Goal: Information Seeking & Learning: Learn about a topic

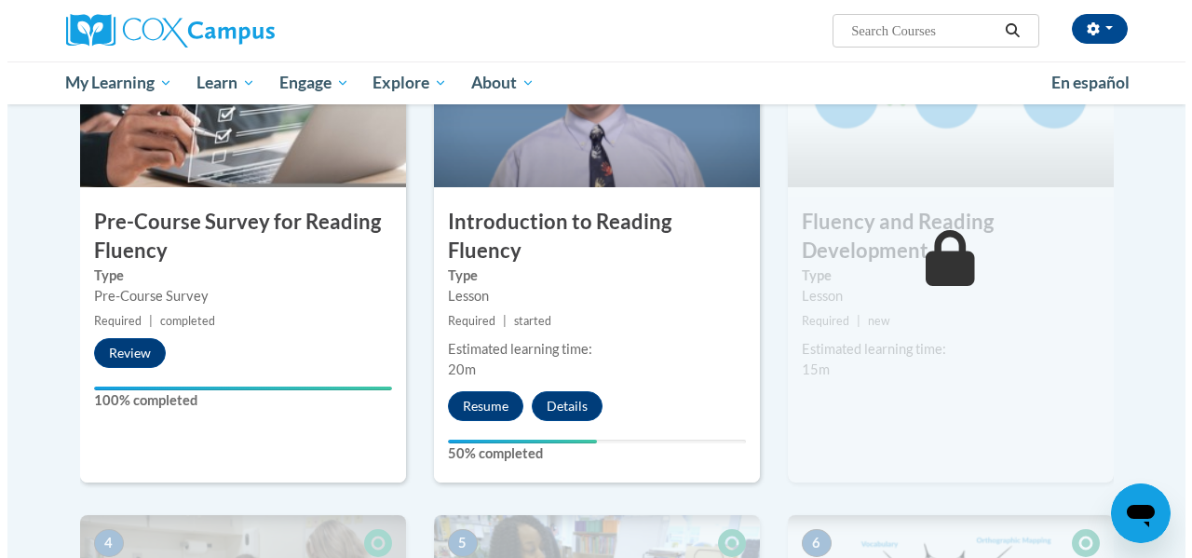
scroll to position [522, 0]
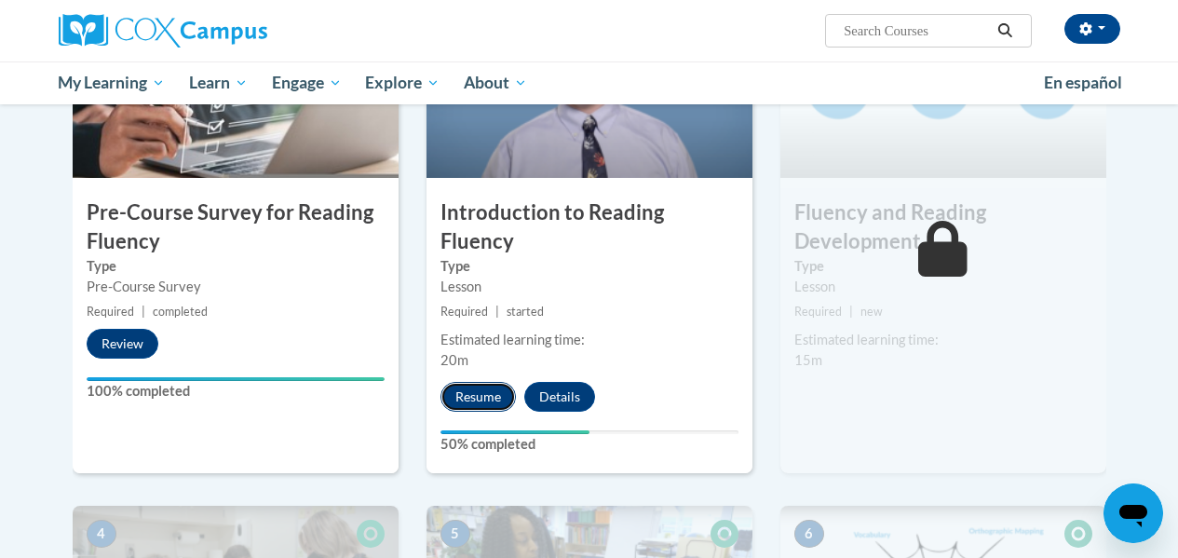
click at [480, 382] on button "Resume" at bounding box center [477, 397] width 75 height 30
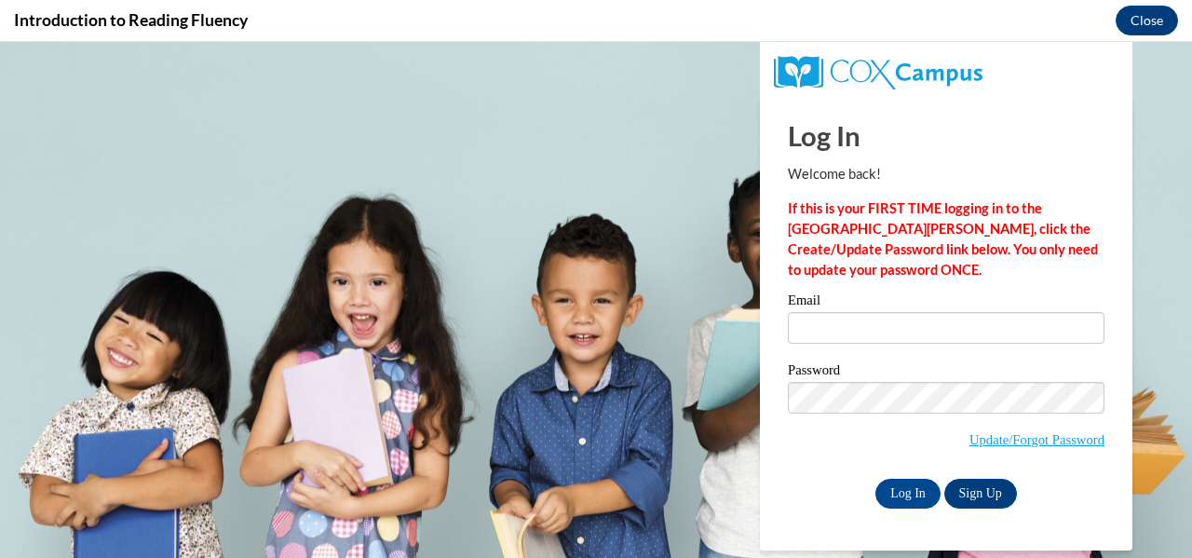
scroll to position [0, 0]
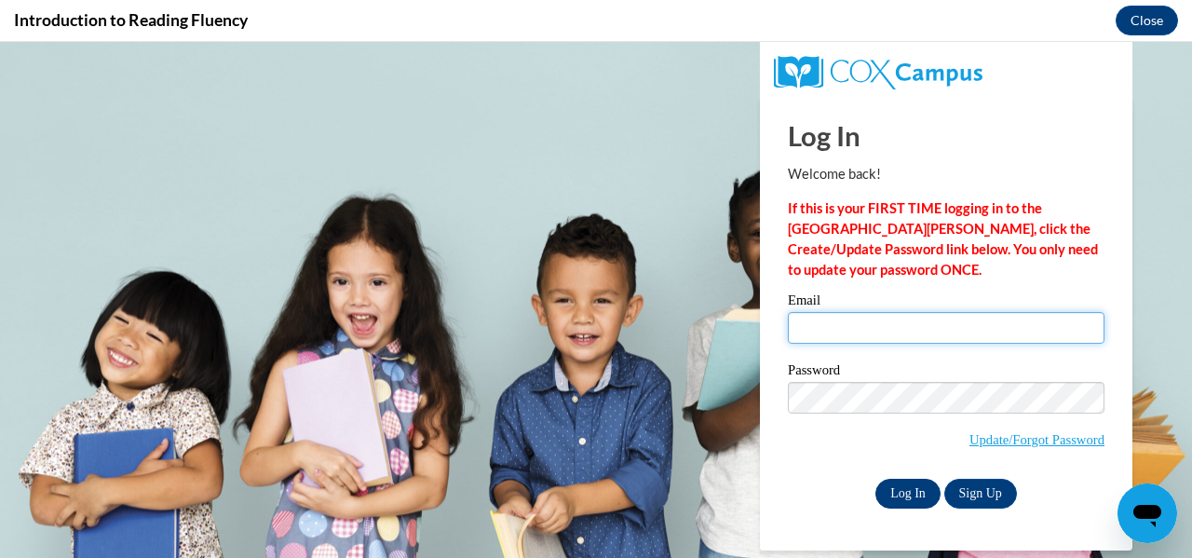
type input "lbrooks12@student.clayton.edu"
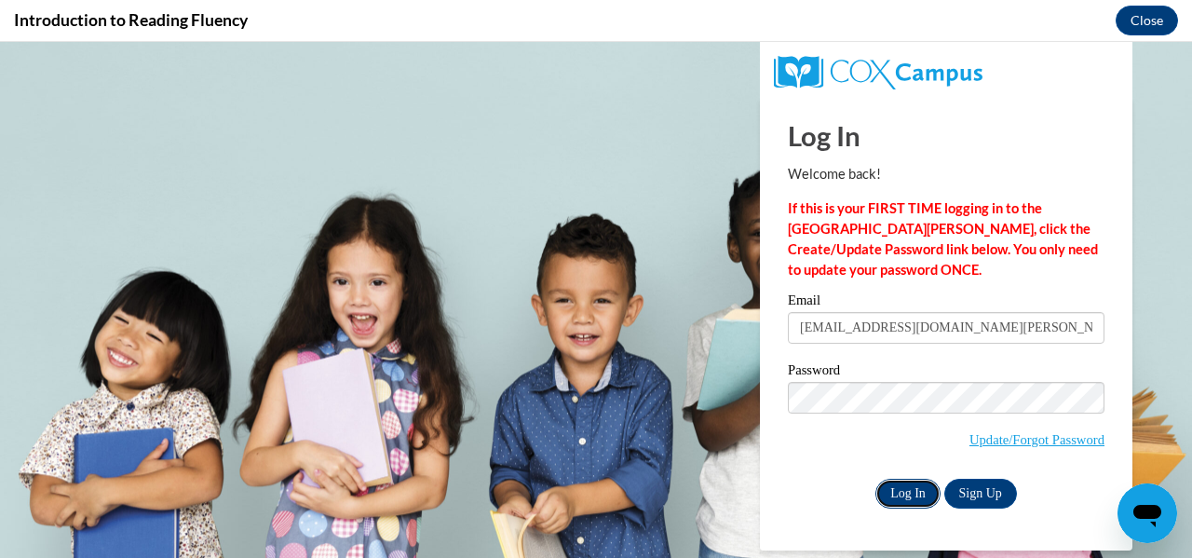
click at [893, 494] on input "Log In" at bounding box center [907, 494] width 65 height 30
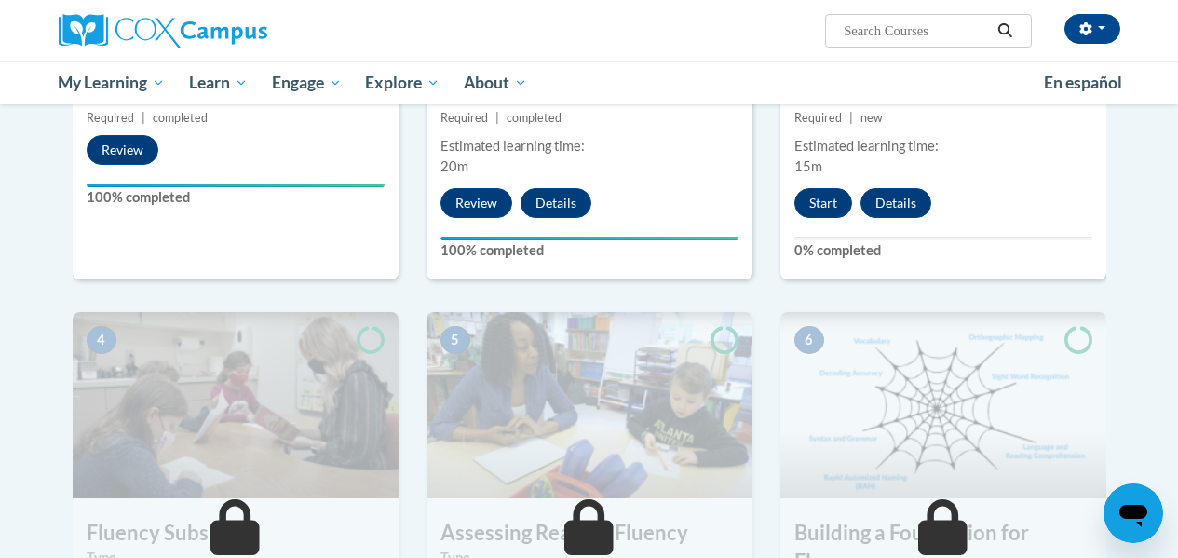
scroll to position [715, 0]
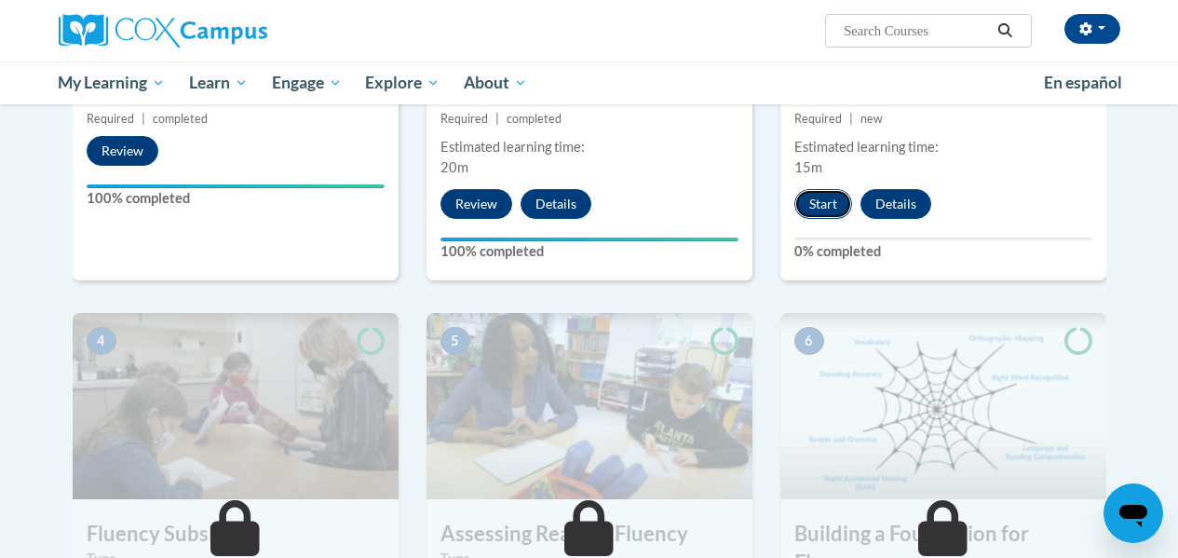
click at [824, 209] on button "Start" at bounding box center [823, 204] width 58 height 30
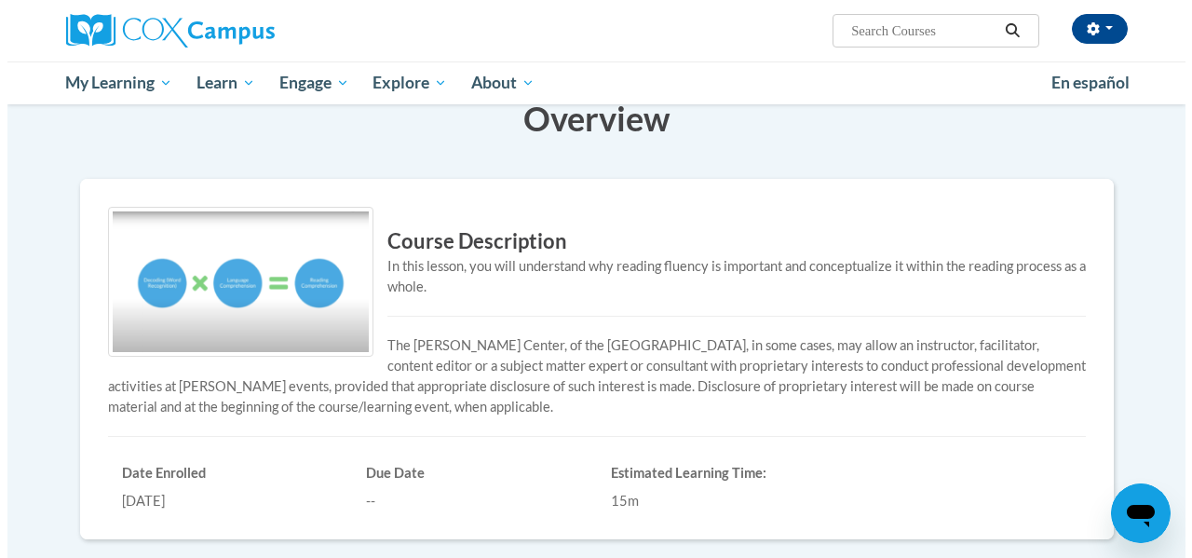
scroll to position [88, 0]
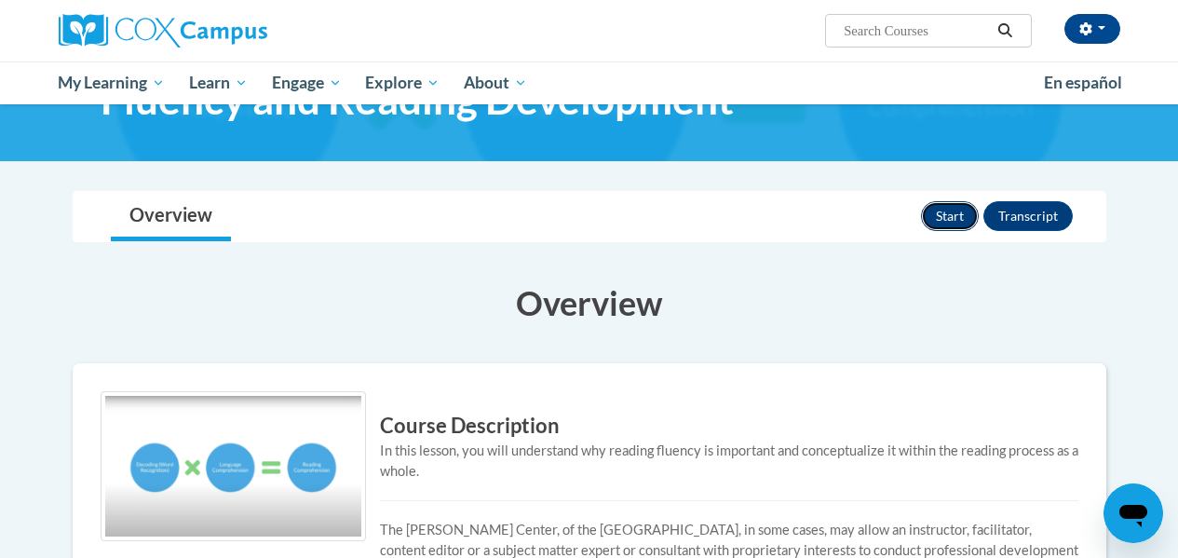
click at [950, 212] on button "Start" at bounding box center [950, 216] width 58 height 30
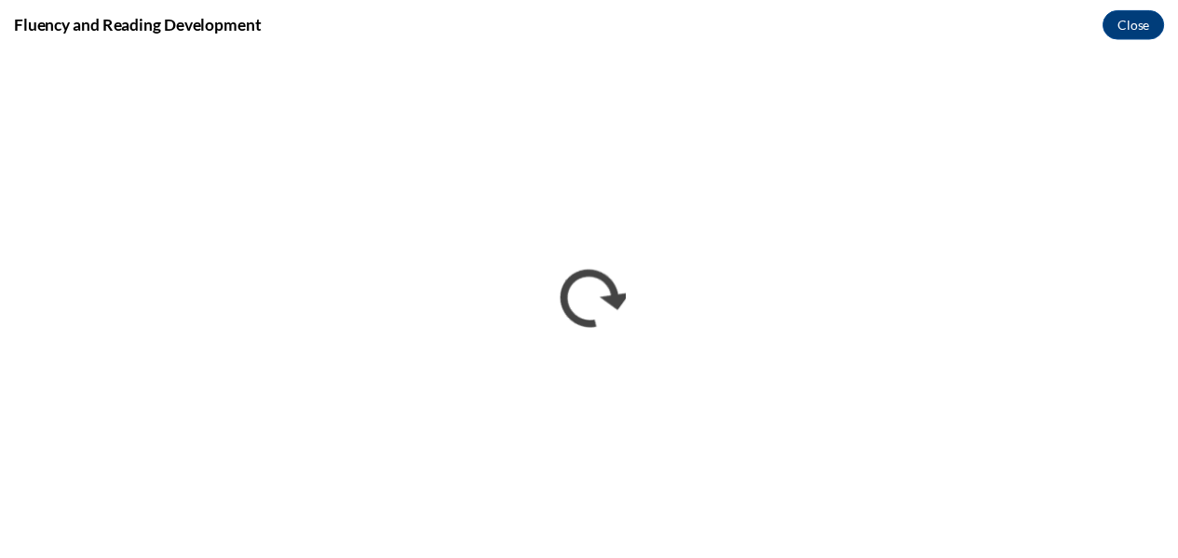
scroll to position [0, 0]
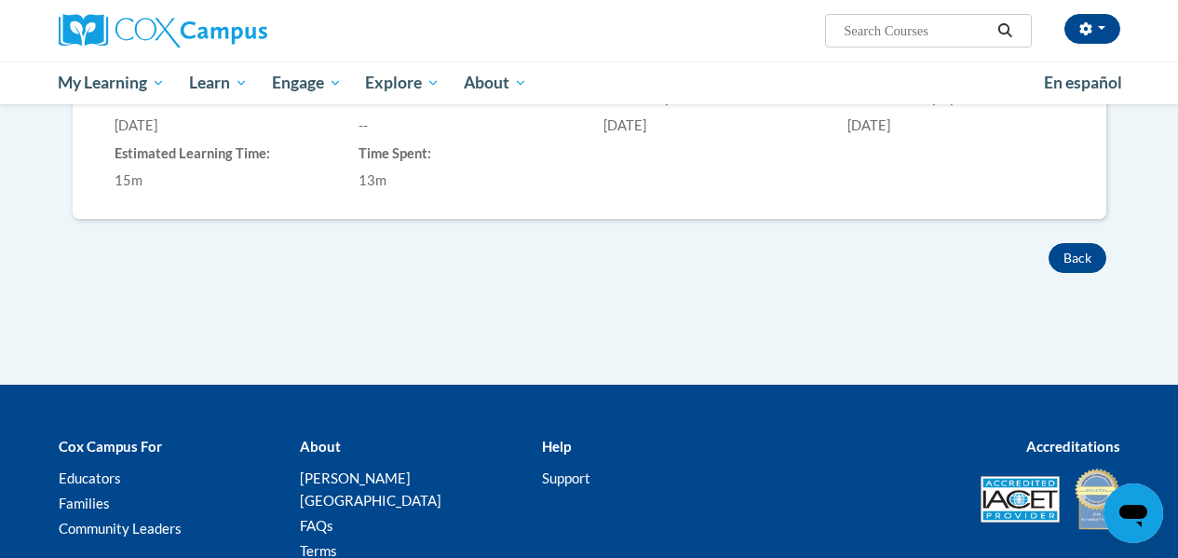
scroll to position [781, 0]
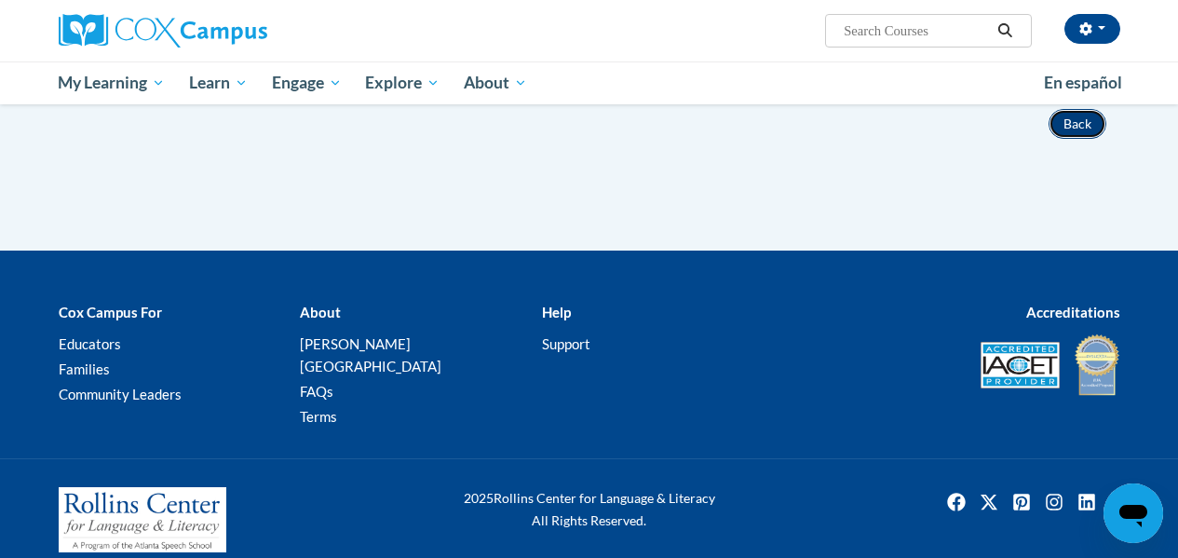
click at [1074, 131] on button "Back" at bounding box center [1077, 124] width 58 height 30
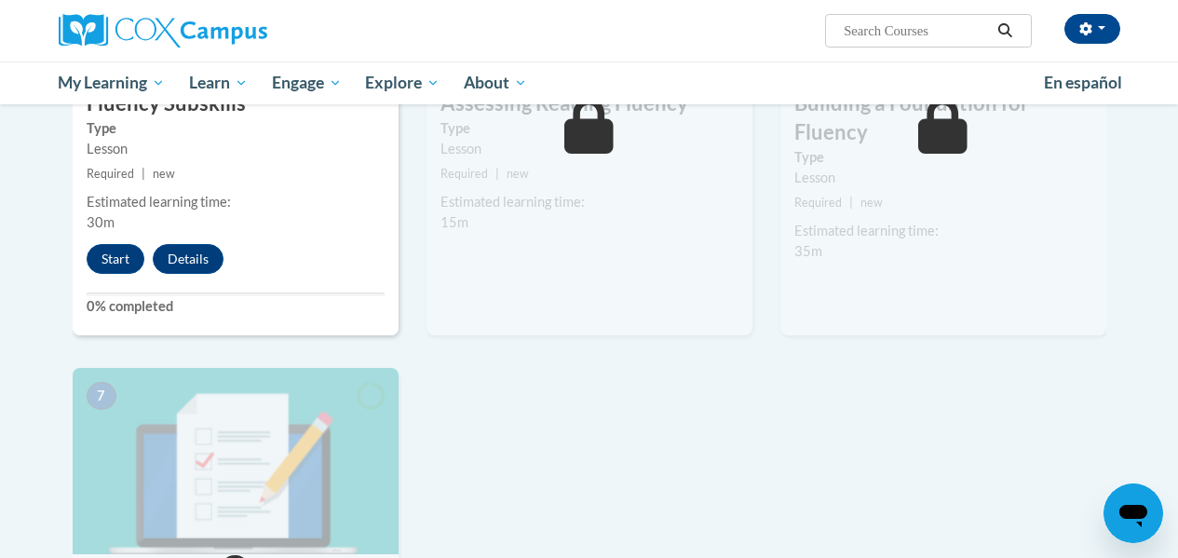
scroll to position [1144, 0]
click at [108, 264] on button "Start" at bounding box center [116, 260] width 58 height 30
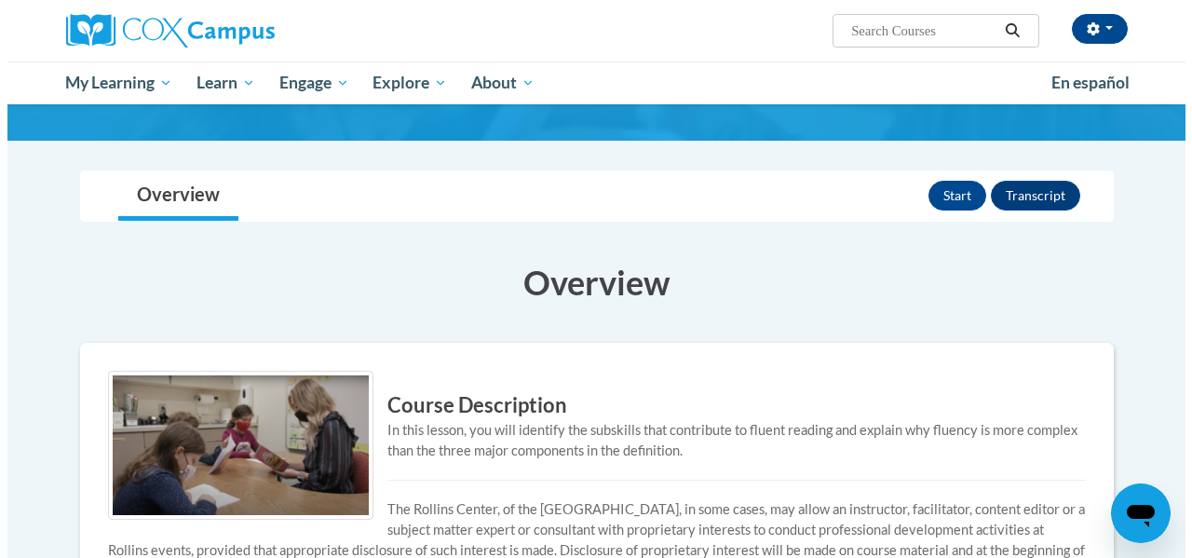
scroll to position [101, 0]
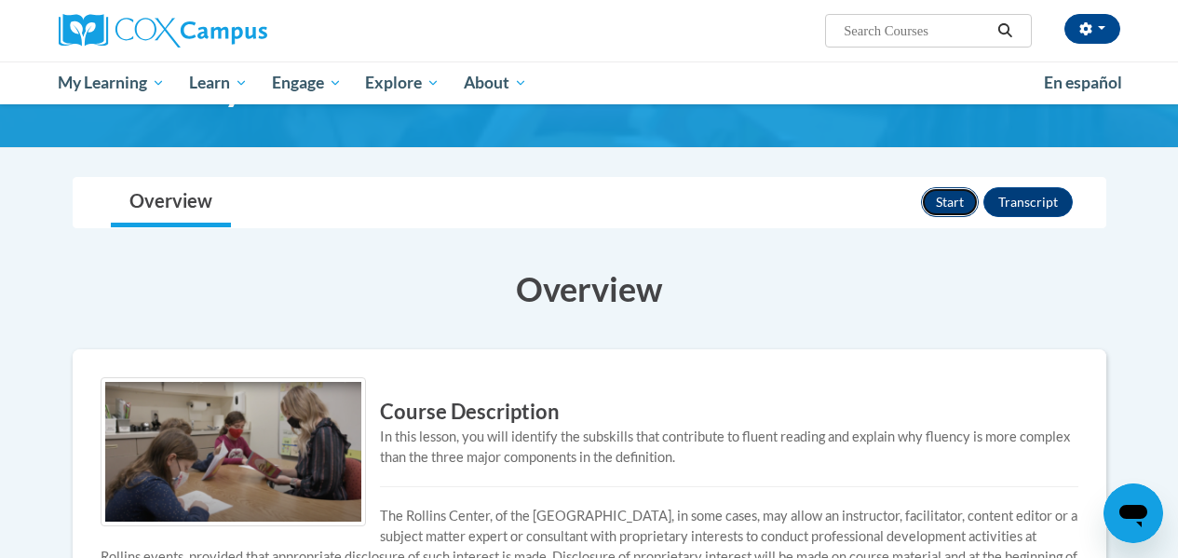
click at [946, 204] on button "Start" at bounding box center [950, 202] width 58 height 30
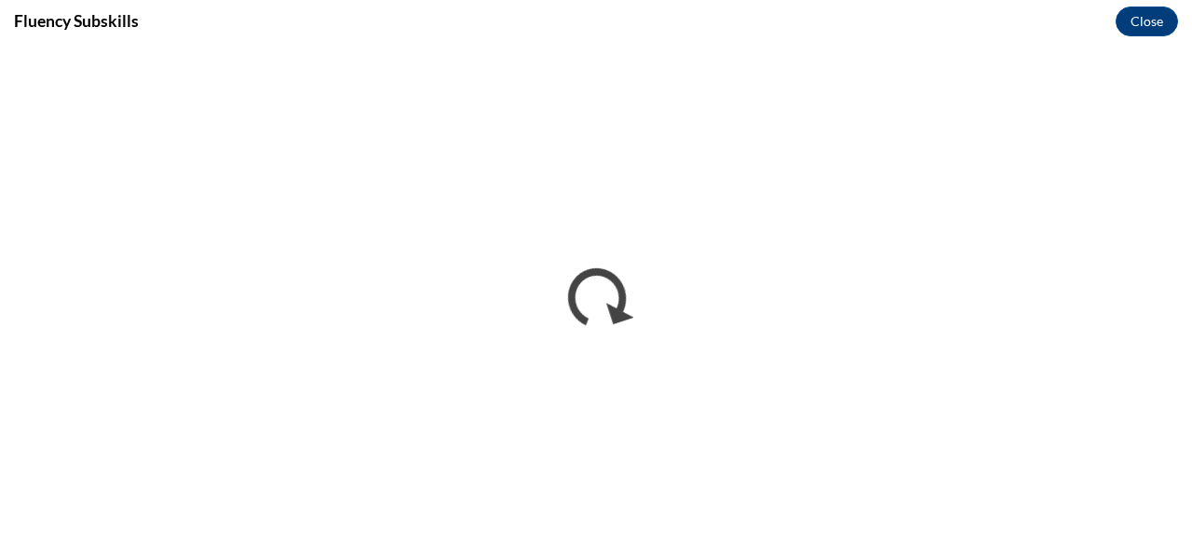
scroll to position [0, 0]
